Goal: Information Seeking & Learning: Learn about a topic

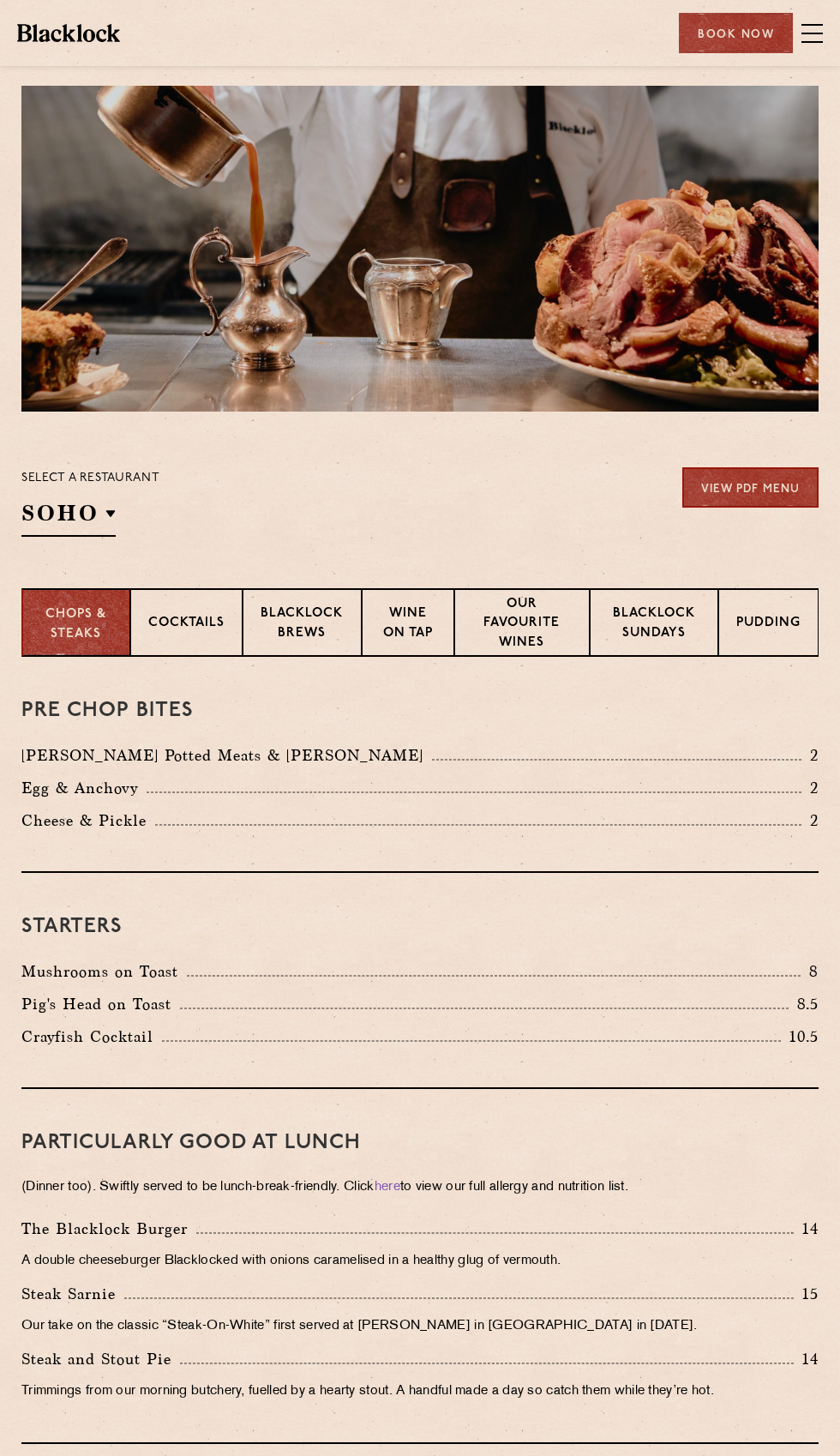
click at [694, 632] on p "Blacklock Sundays" at bounding box center [654, 624] width 93 height 40
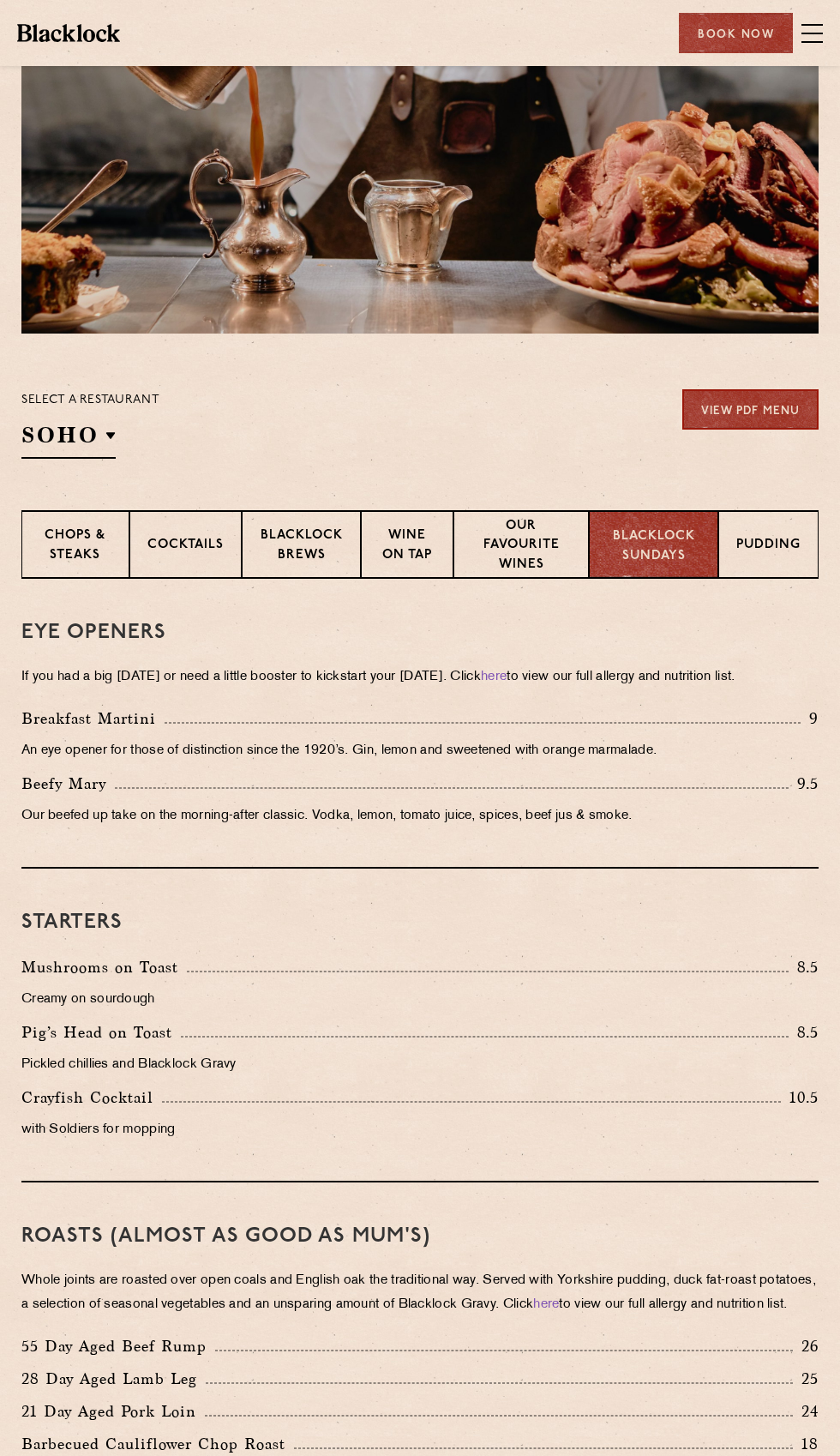
scroll to position [65, 0]
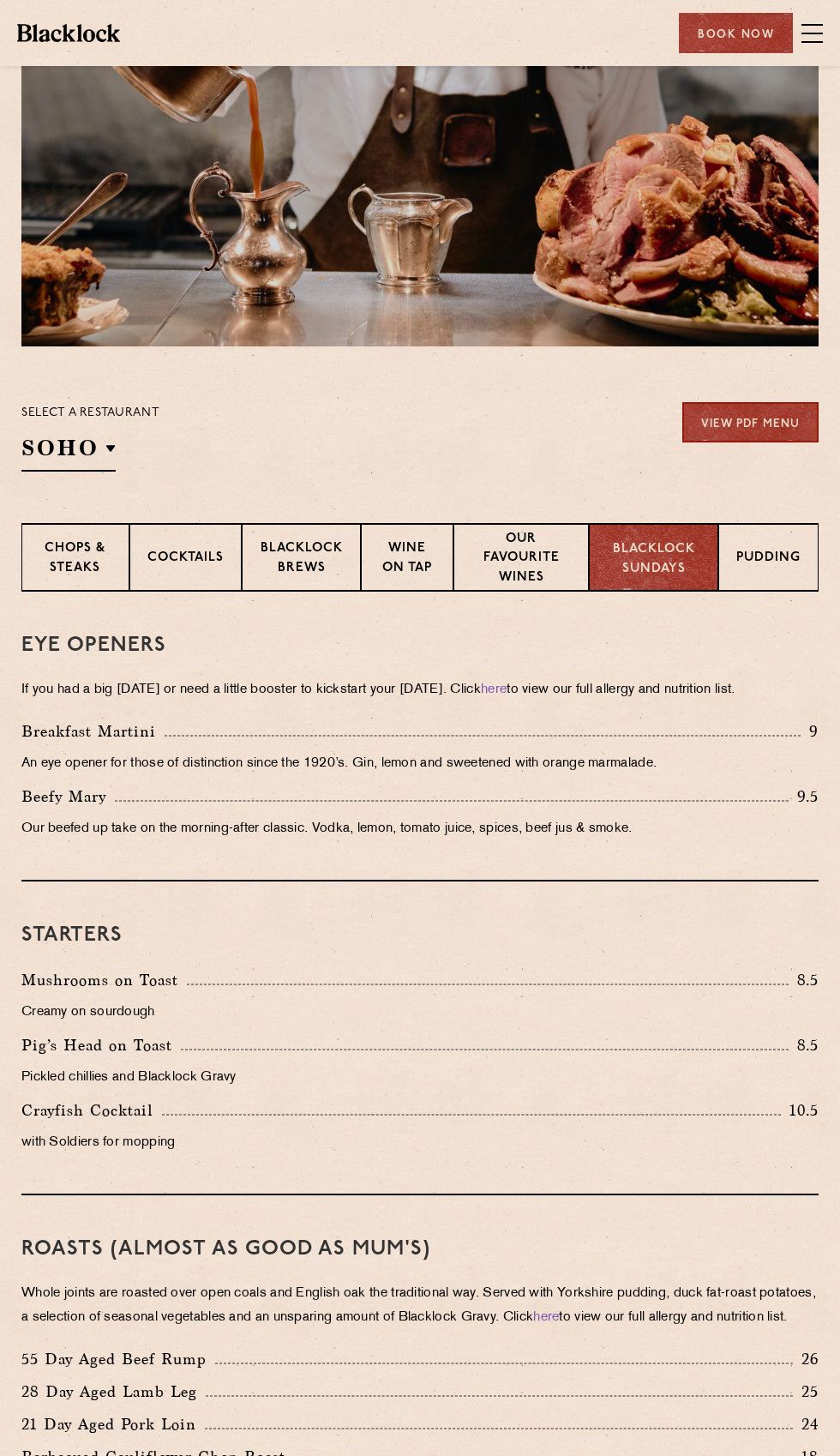
click at [78, 571] on p "Chops & Steaks" at bounding box center [75, 559] width 72 height 40
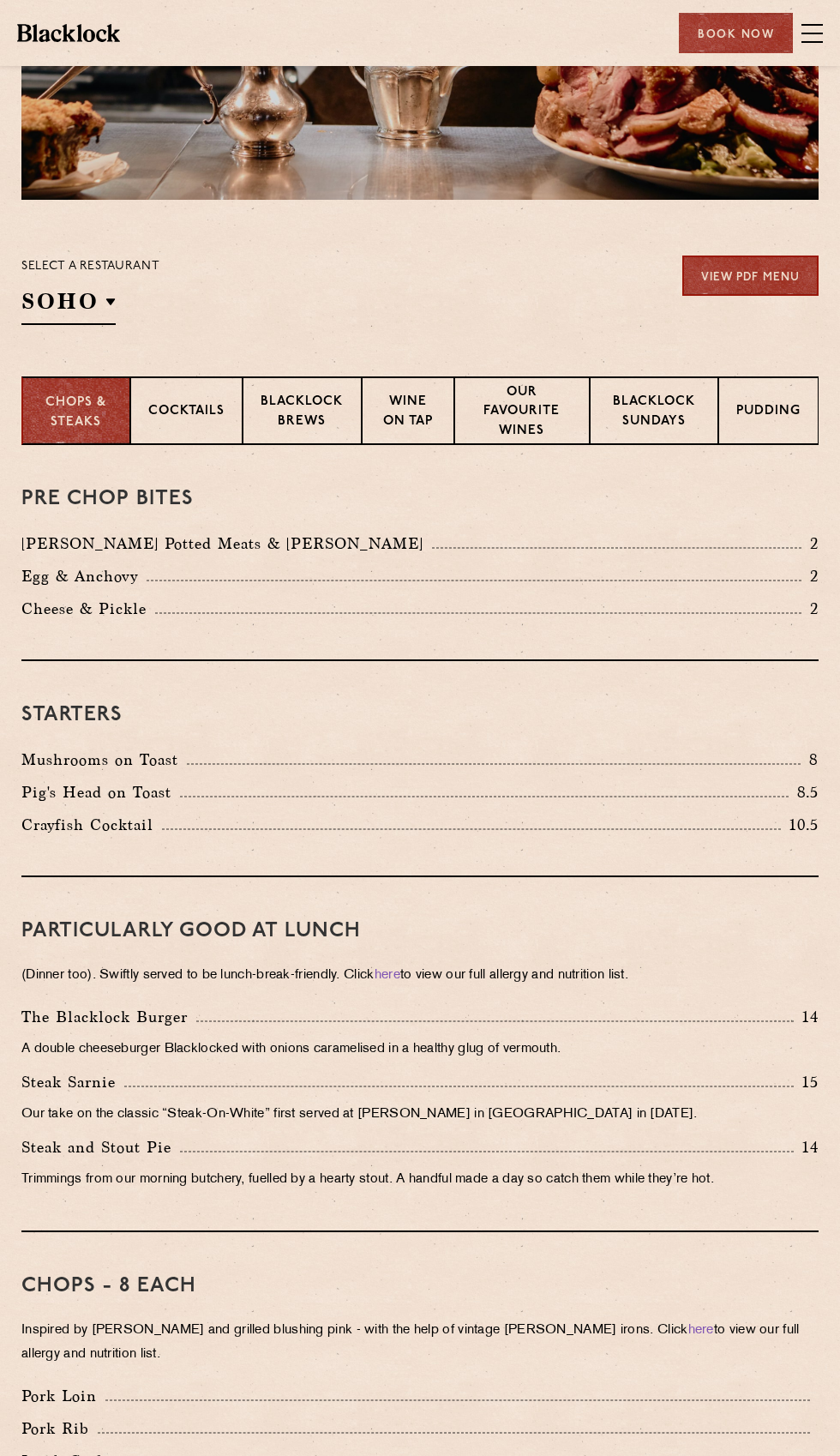
scroll to position [0, 0]
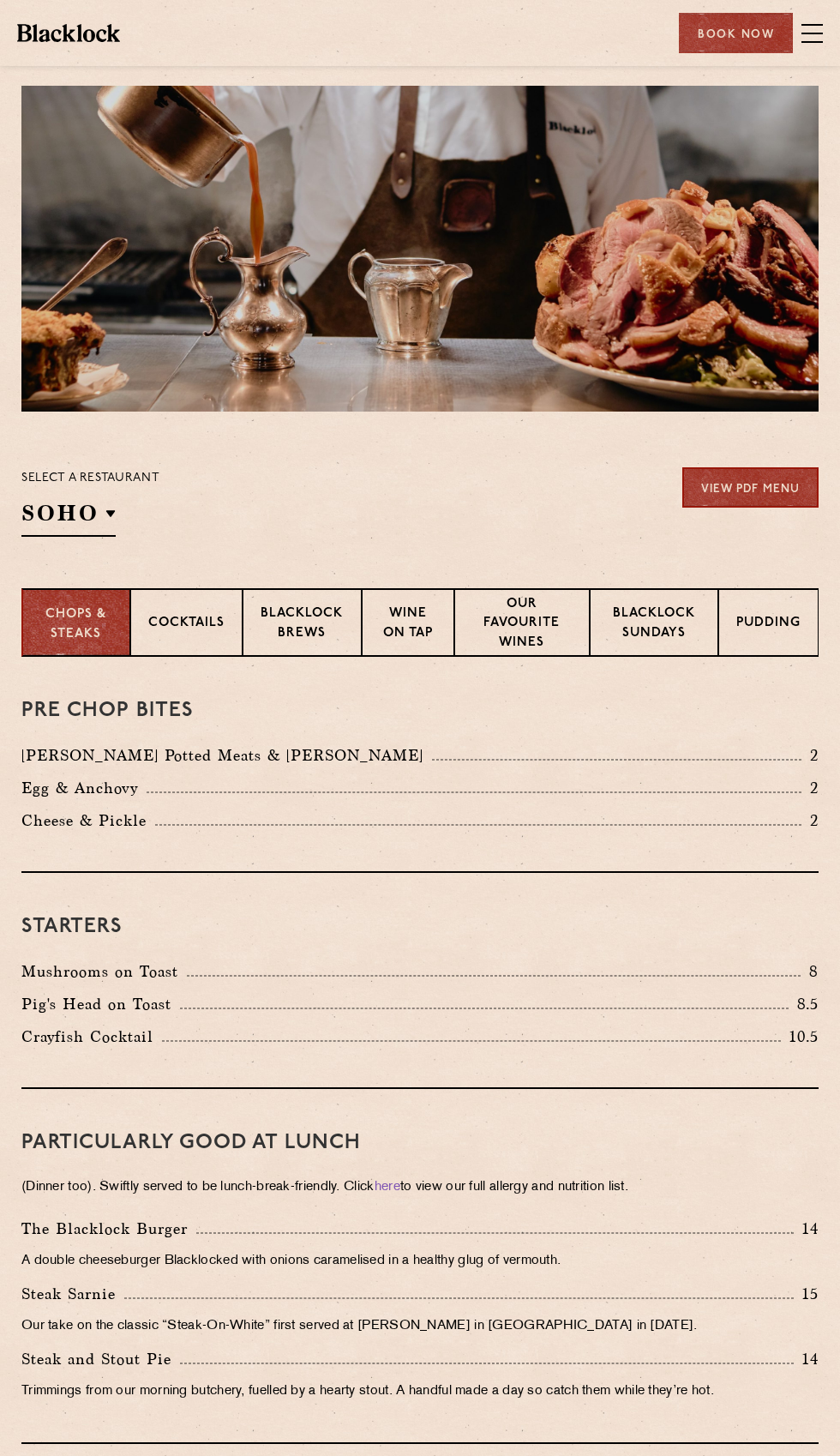
click at [229, 647] on div "Cocktails" at bounding box center [186, 622] width 112 height 68
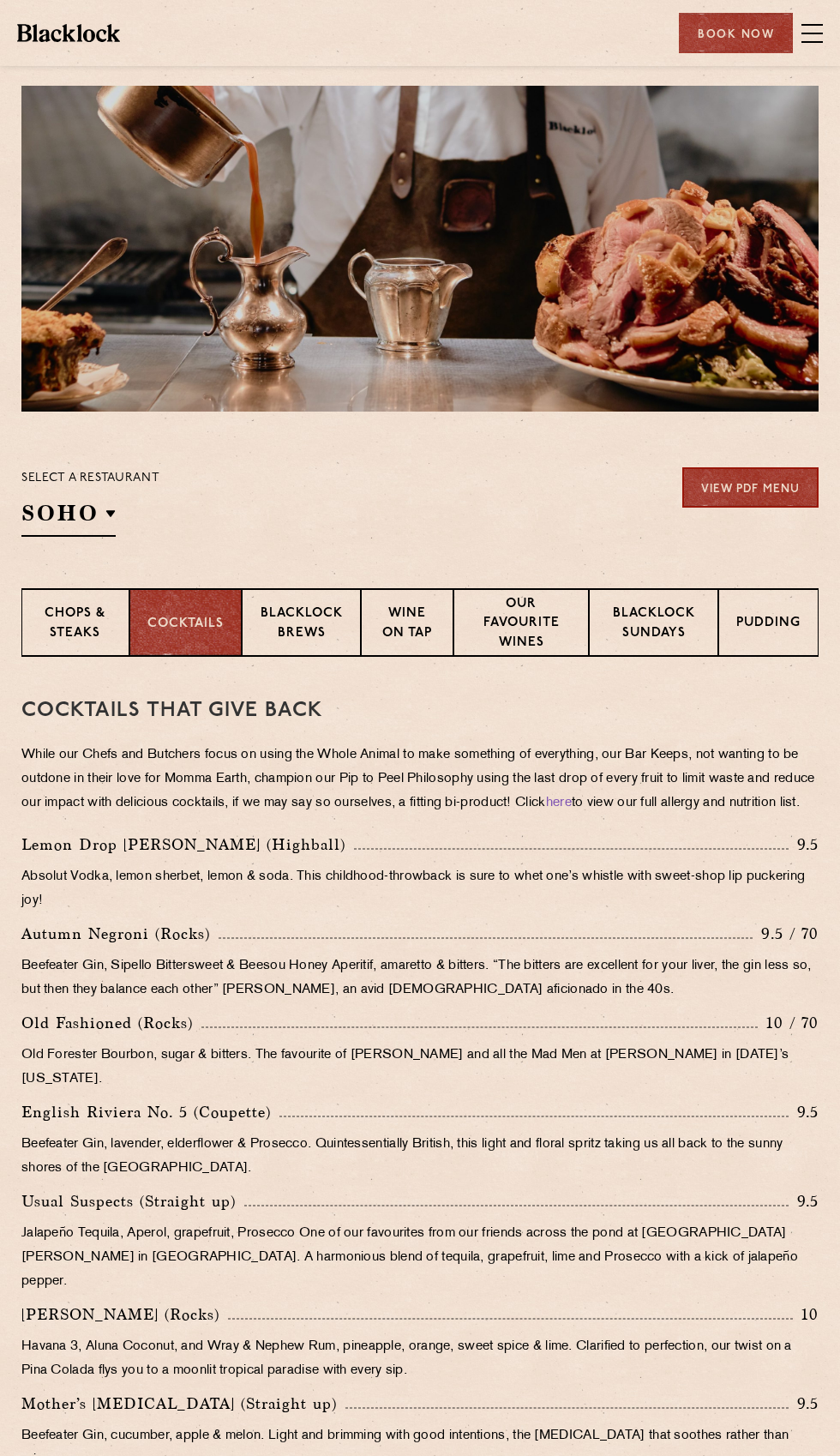
click at [311, 635] on p "Blacklock Brews" at bounding box center [301, 624] width 84 height 40
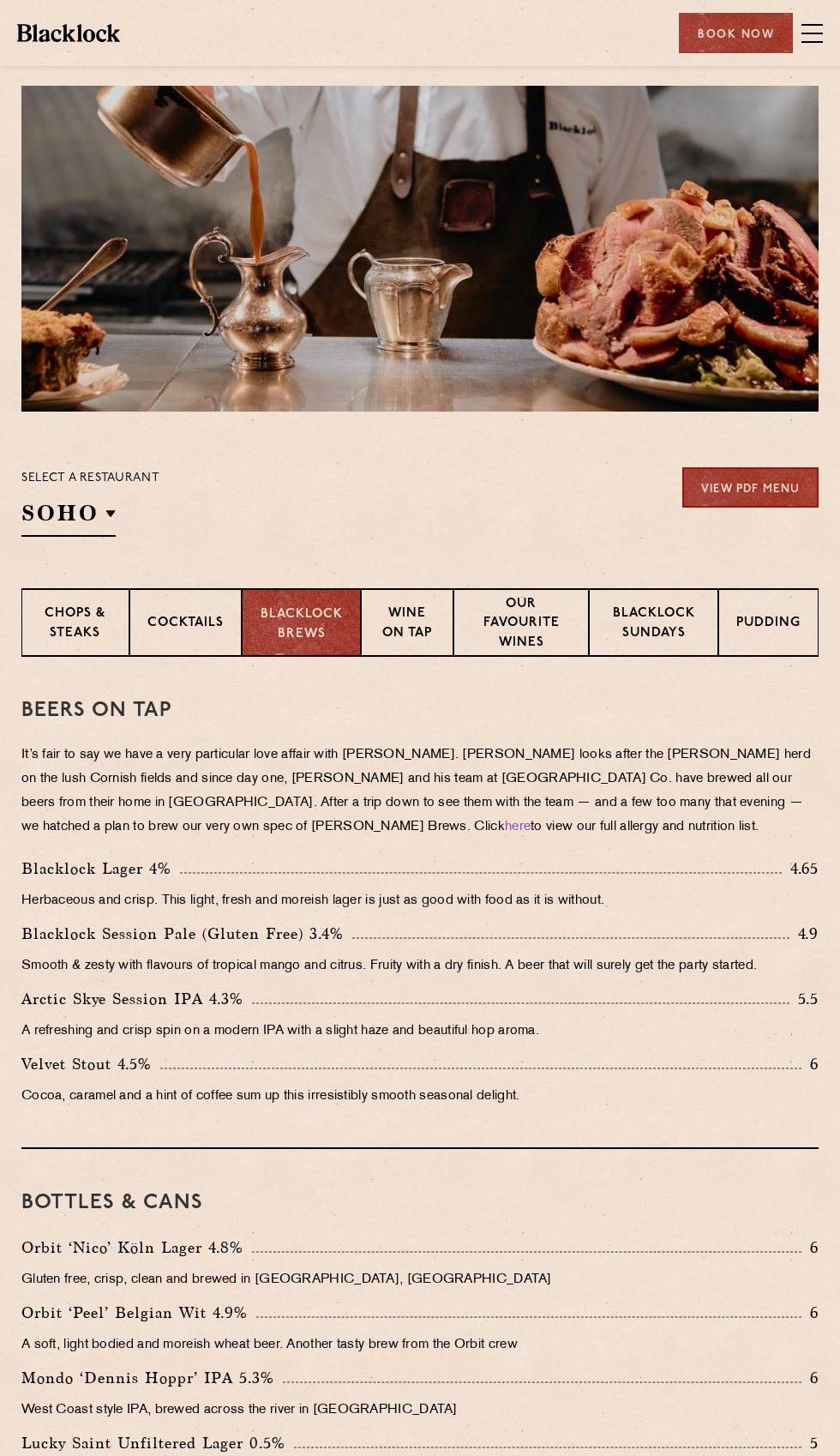
click at [393, 634] on p "Wine on Tap" at bounding box center [408, 624] width 57 height 40
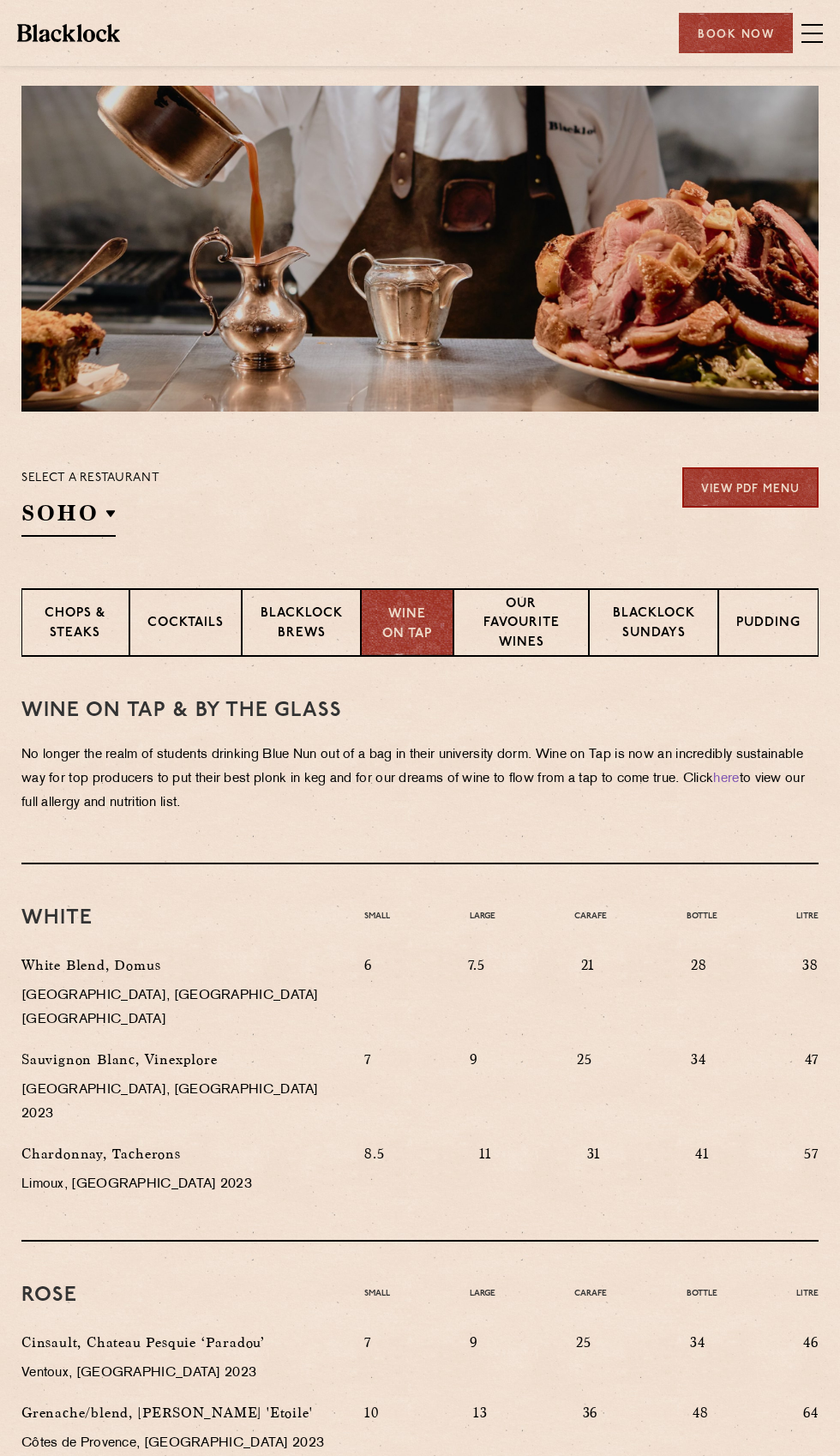
click at [493, 618] on p "Our favourite wines" at bounding box center [521, 625] width 100 height 60
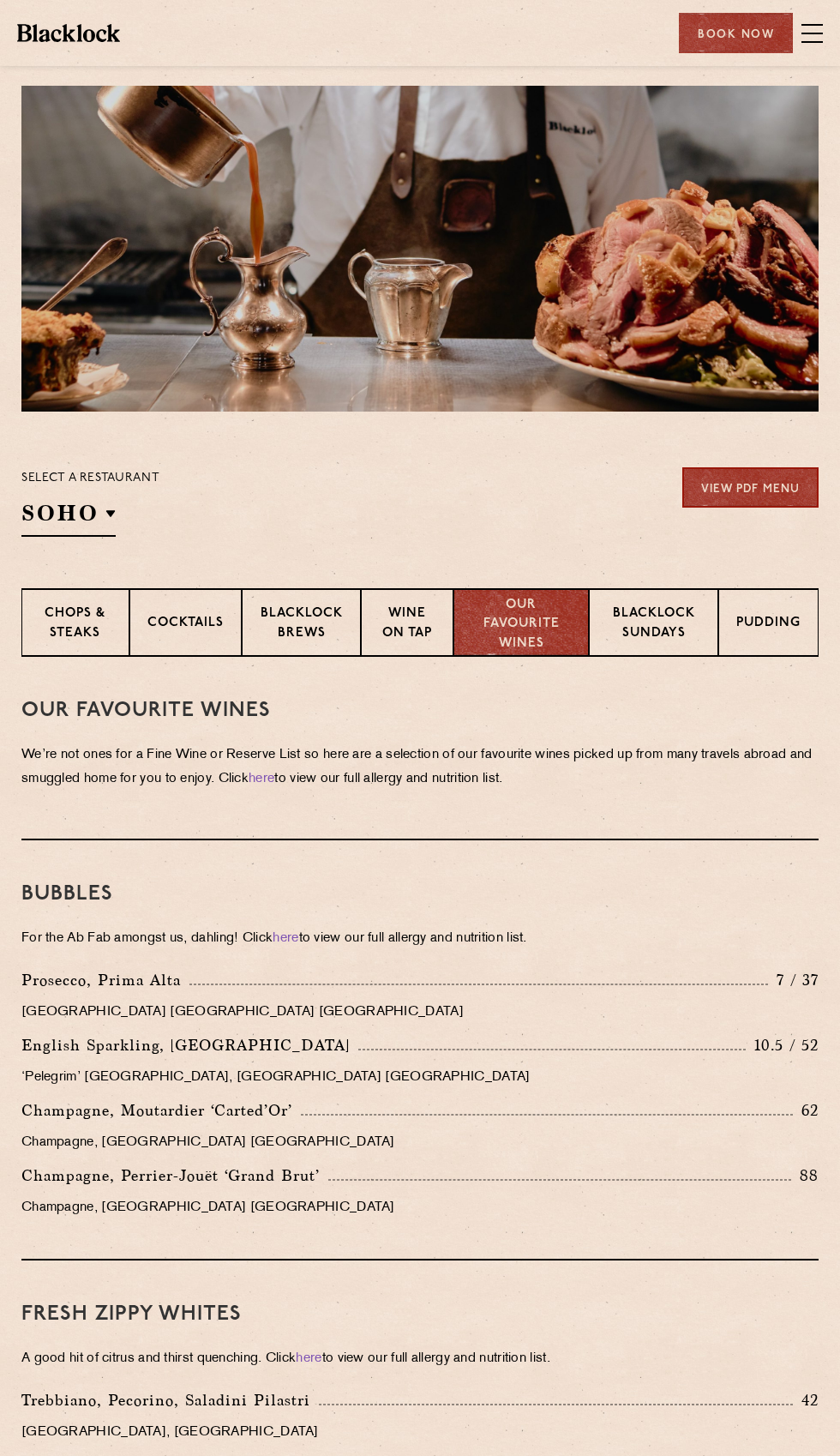
click at [671, 610] on p "Blacklock Sundays" at bounding box center [654, 624] width 94 height 40
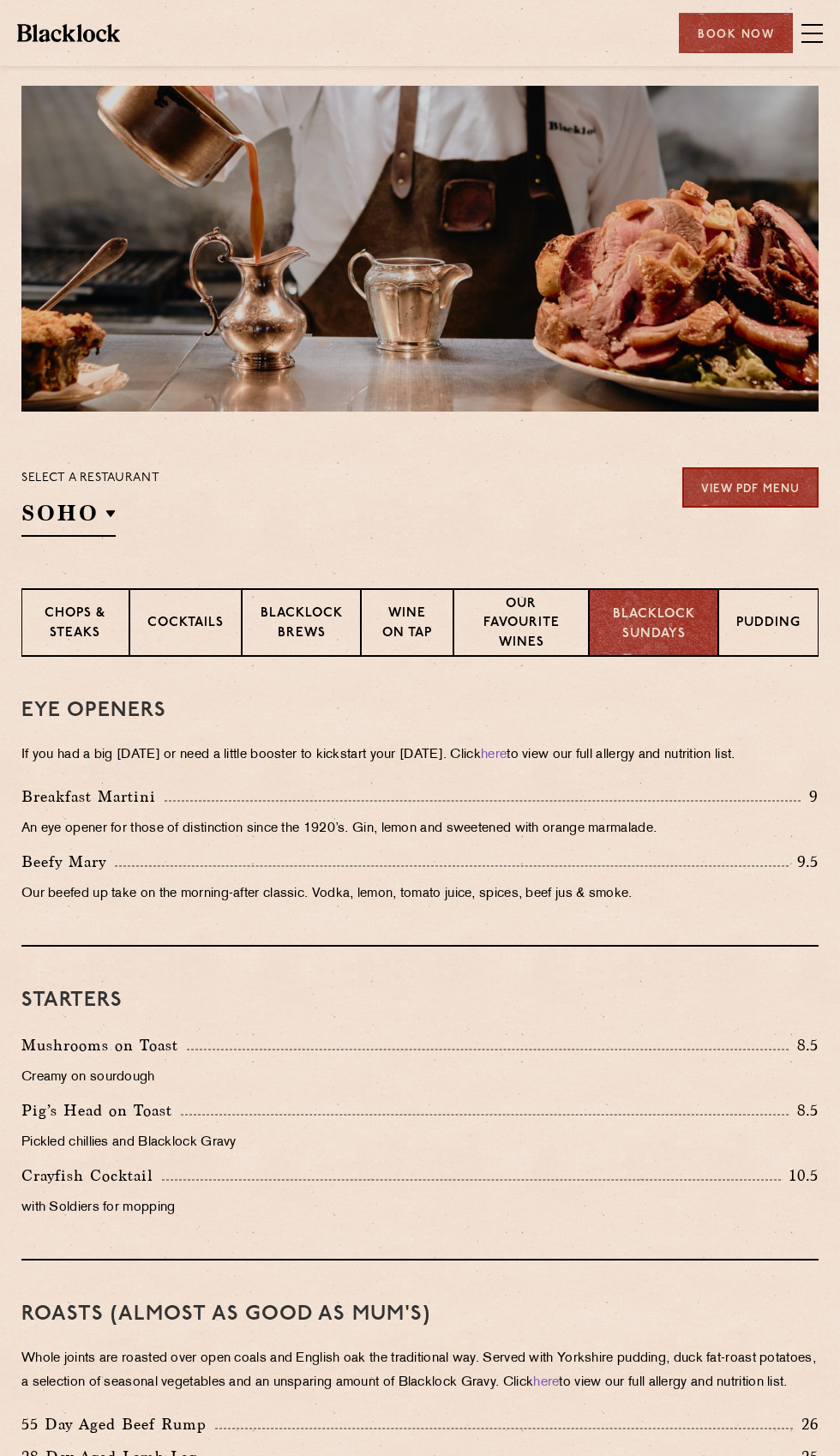
click at [91, 513] on h2 "SOHO" at bounding box center [68, 518] width 95 height 39
click at [0, 0] on p "Shoreditch" at bounding box center [0, 0] width 0 height 0
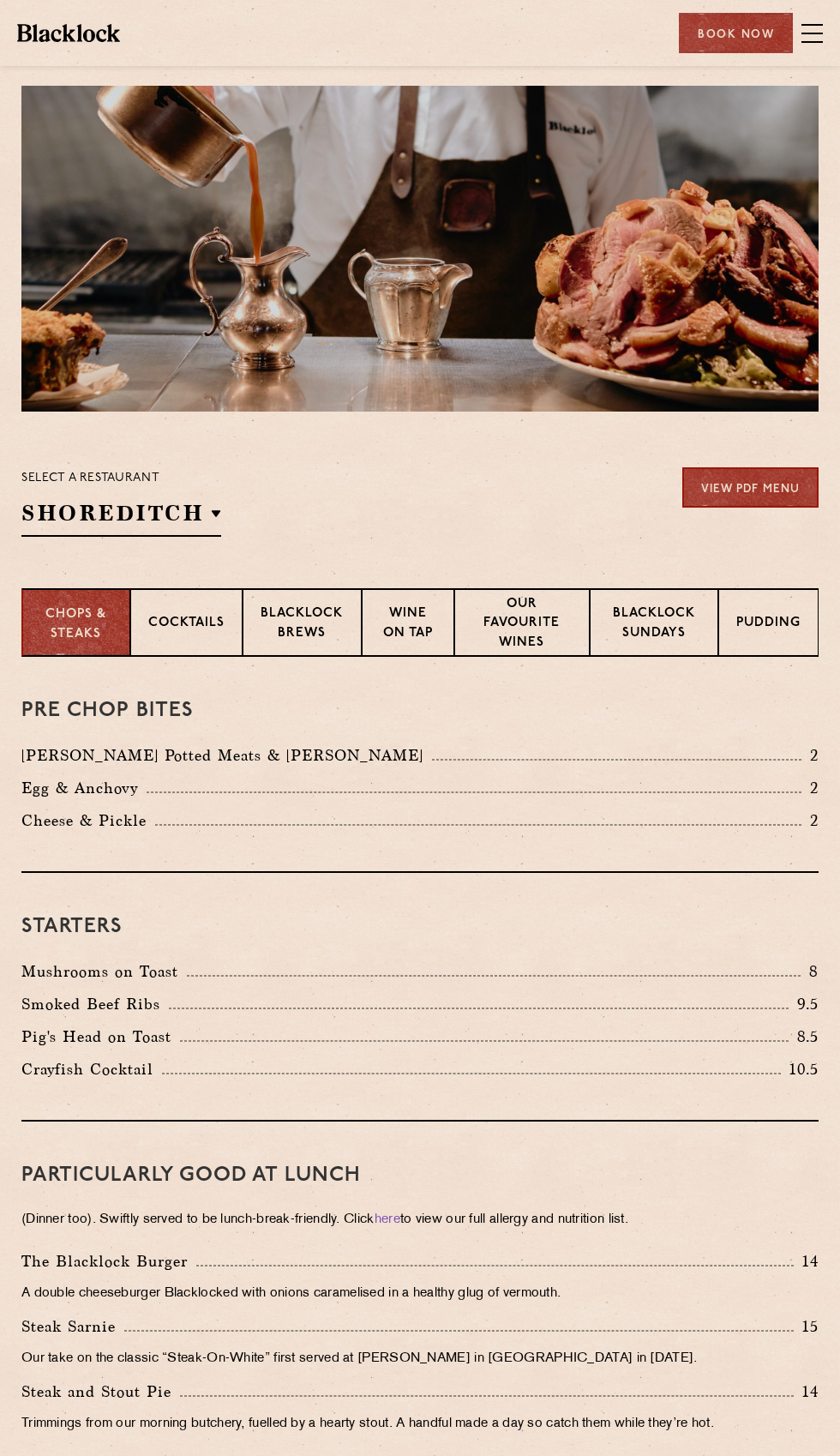
click at [223, 1272] on div "The [PERSON_NAME] Burger 14" at bounding box center [420, 1261] width 798 height 24
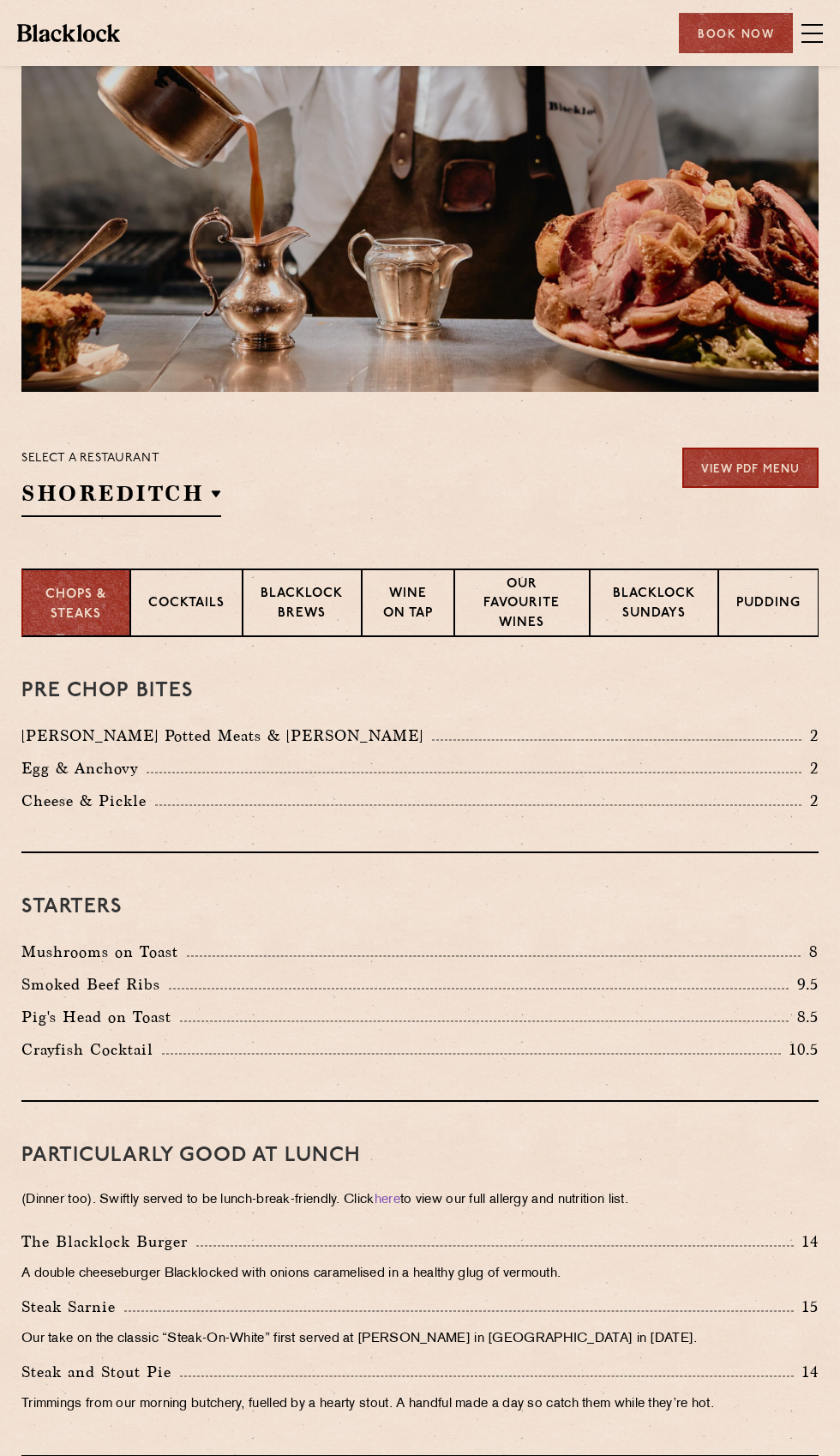
click at [619, 591] on p "Blacklock Sundays" at bounding box center [654, 605] width 93 height 40
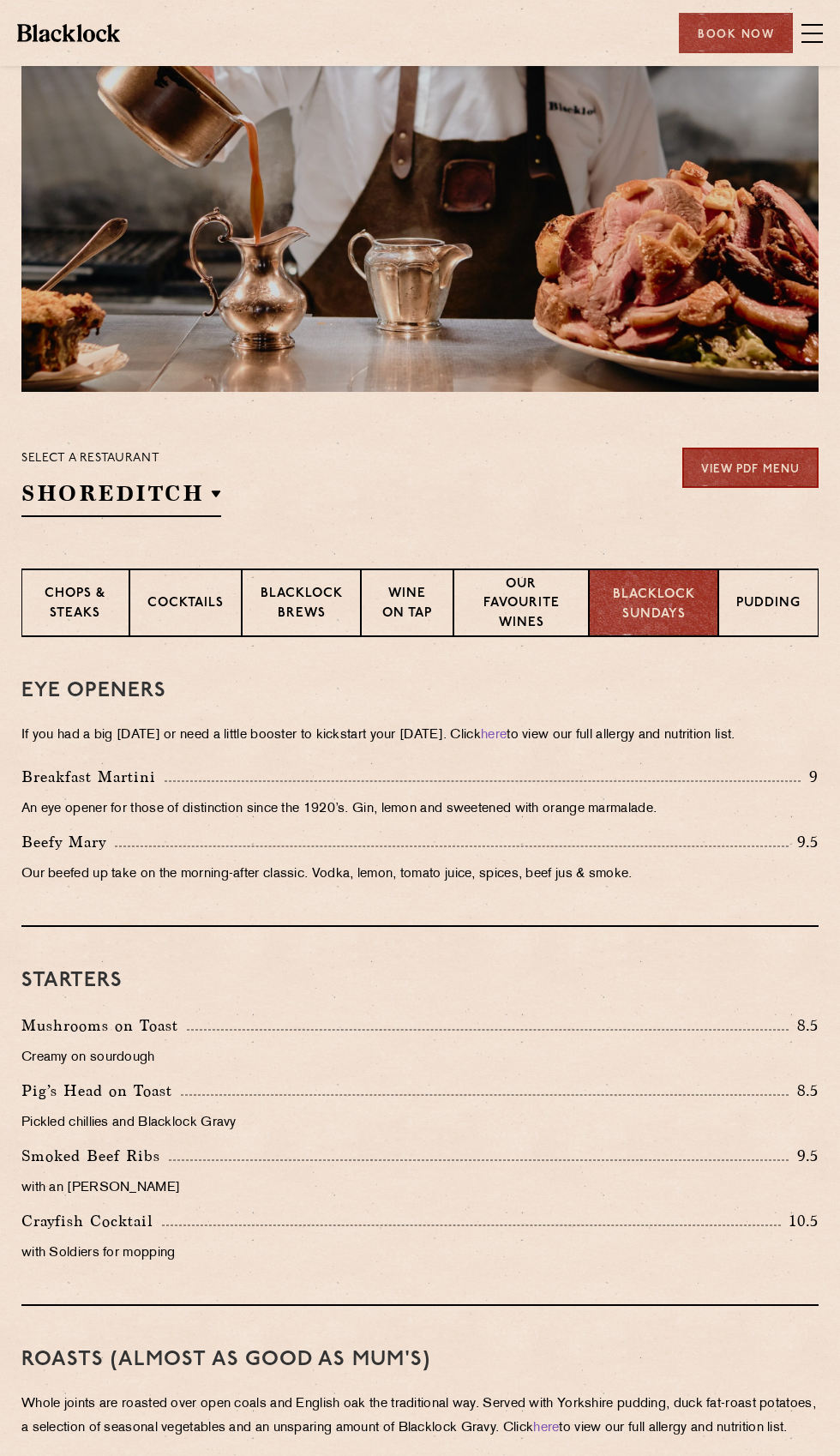
scroll to position [55, 0]
